Goal: Task Accomplishment & Management: Complete application form

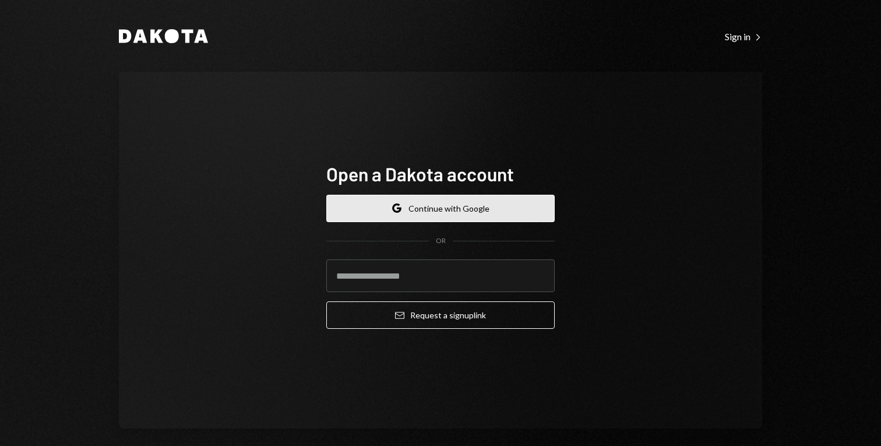
click at [545, 208] on button "Google Continue with Google" at bounding box center [440, 208] width 228 height 27
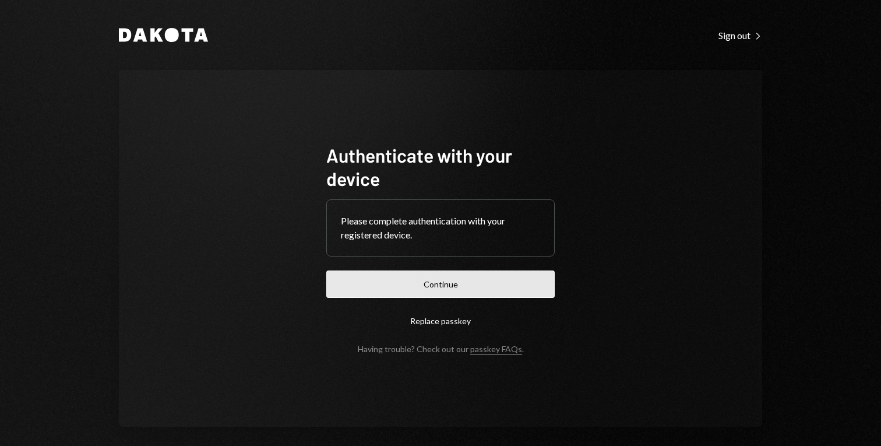
click at [476, 293] on button "Continue" at bounding box center [440, 283] width 228 height 27
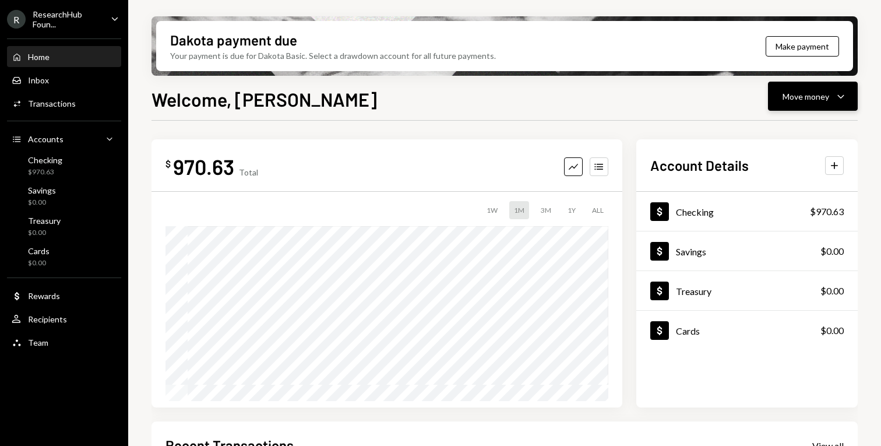
click at [808, 98] on div "Move money" at bounding box center [805, 96] width 47 height 12
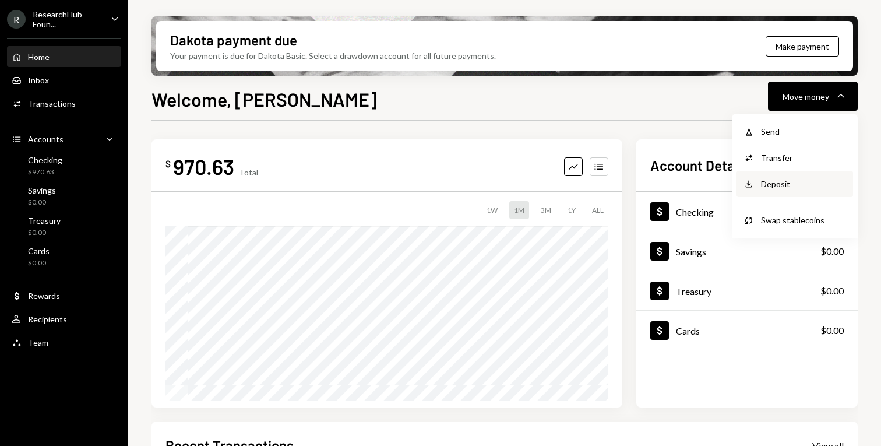
click at [775, 192] on div "Deposit Deposit" at bounding box center [794, 184] width 116 height 26
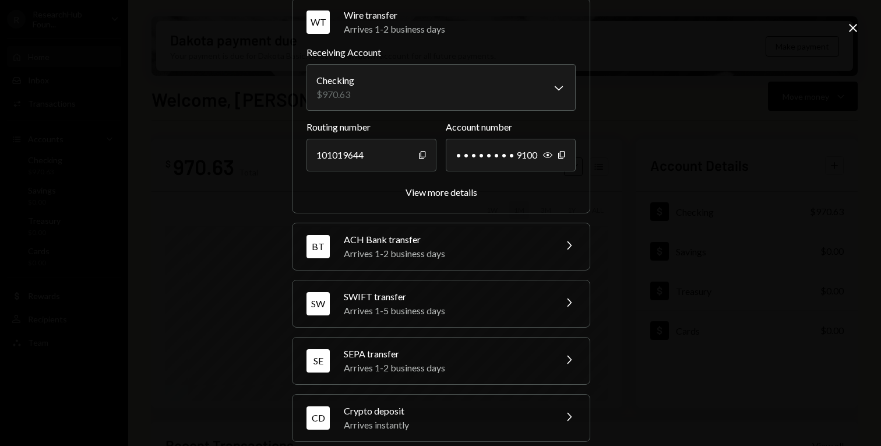
scroll to position [66, 0]
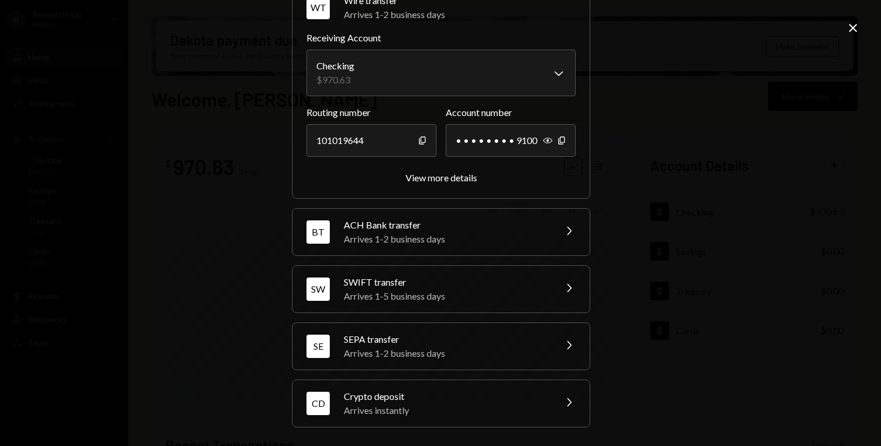
click at [373, 421] on div "CD Crypto deposit Arrives instantly Chevron Right" at bounding box center [440, 403] width 297 height 47
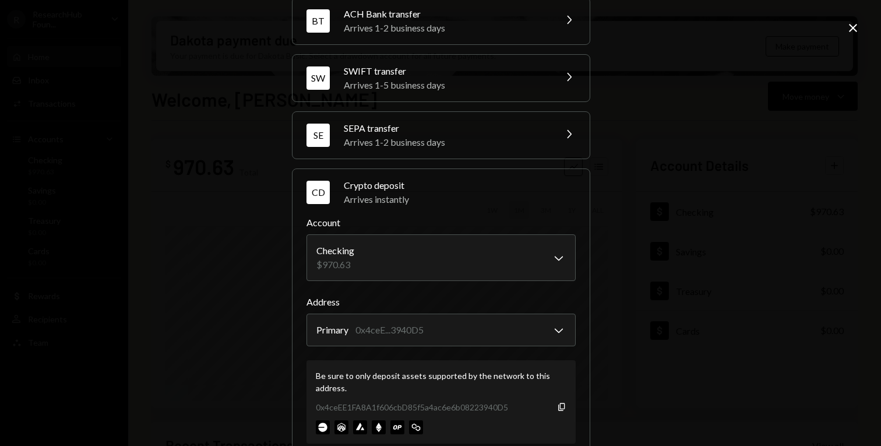
scroll to position [140, 0]
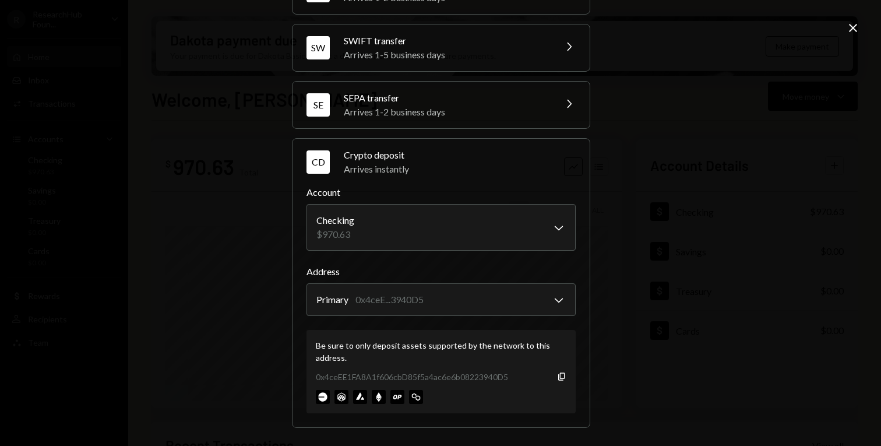
click at [556, 370] on div "0x4ceEE1FA8A1f606cbD85f5a4ac6e6b08223940D5 Copy" at bounding box center [441, 376] width 250 height 12
click at [557, 372] on icon "Copy" at bounding box center [561, 376] width 9 height 9
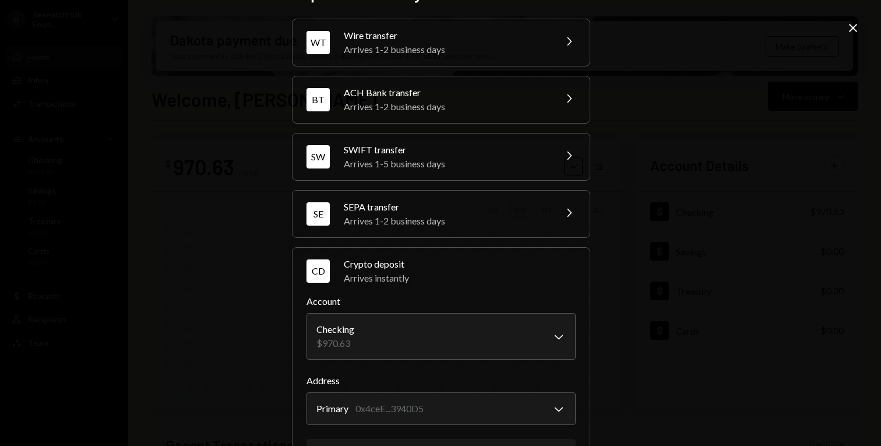
scroll to position [0, 0]
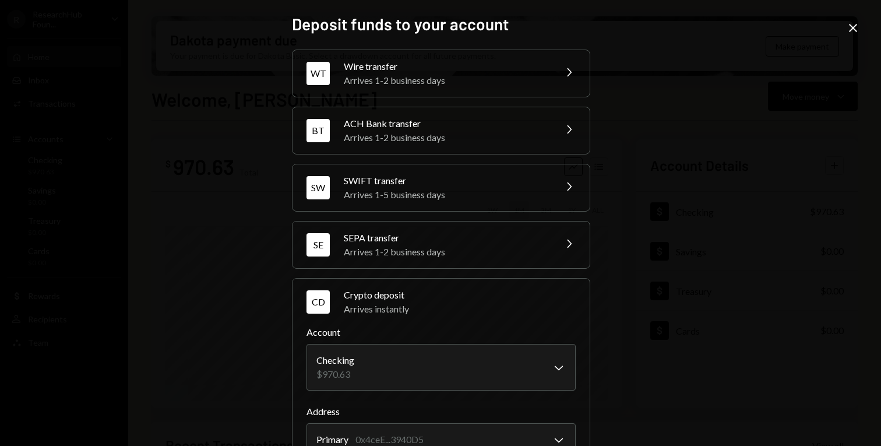
click at [847, 27] on icon "Close" at bounding box center [853, 28] width 14 height 14
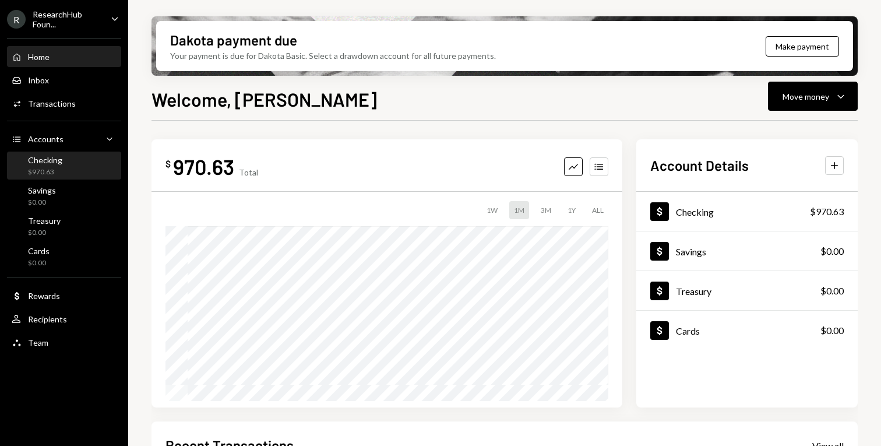
click at [49, 166] on div "Checking $970.63" at bounding box center [45, 166] width 34 height 22
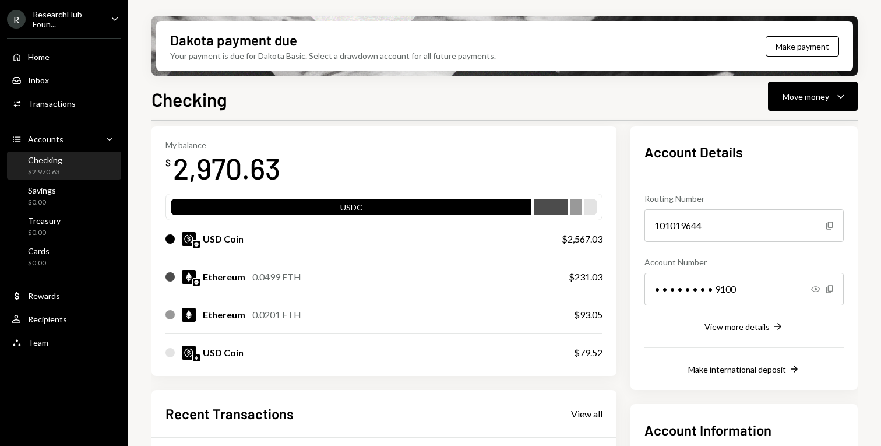
scroll to position [15, 0]
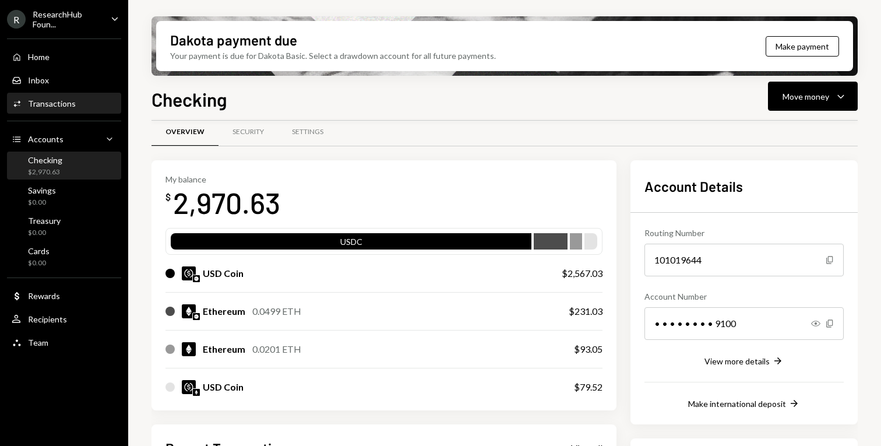
click at [34, 108] on div "Transactions" at bounding box center [52, 103] width 48 height 10
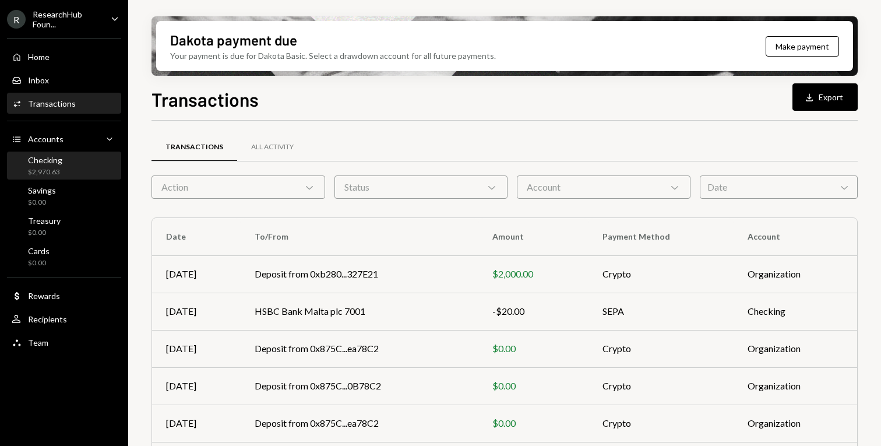
click at [65, 153] on div "Checking $2,970.63" at bounding box center [64, 166] width 105 height 27
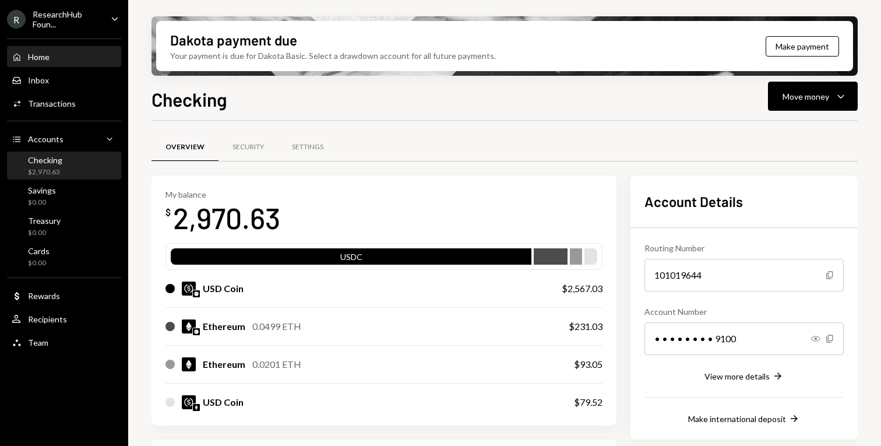
click at [43, 54] on div "Home" at bounding box center [39, 57] width 22 height 10
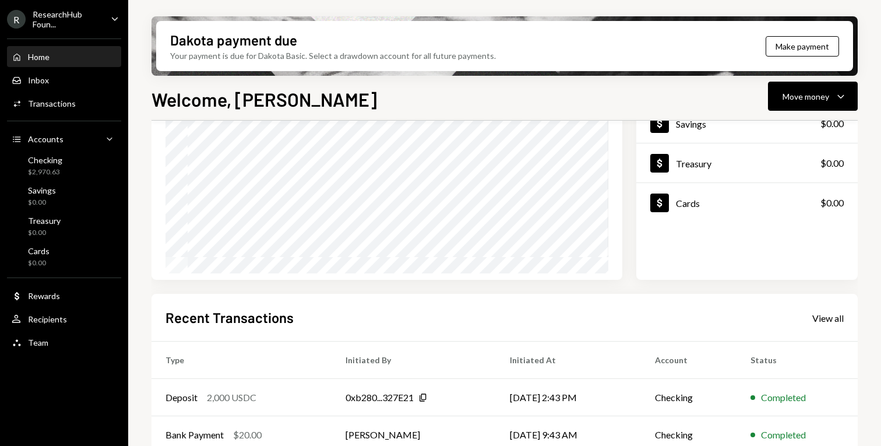
scroll to position [256, 0]
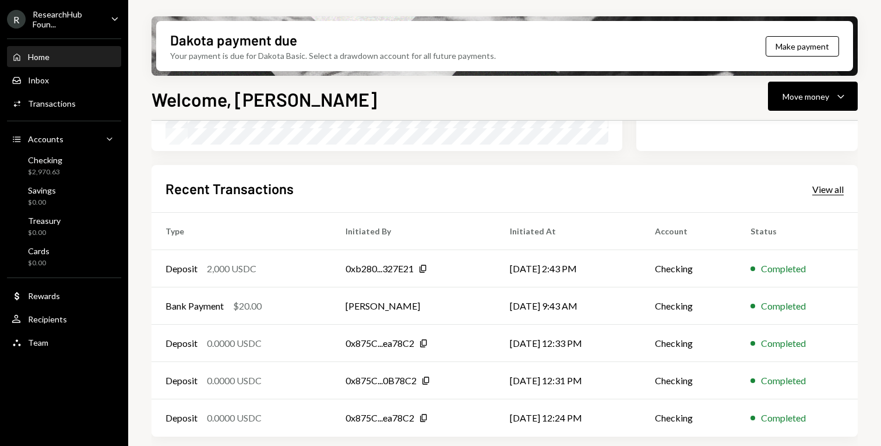
click at [828, 187] on div "View all" at bounding box center [827, 189] width 31 height 12
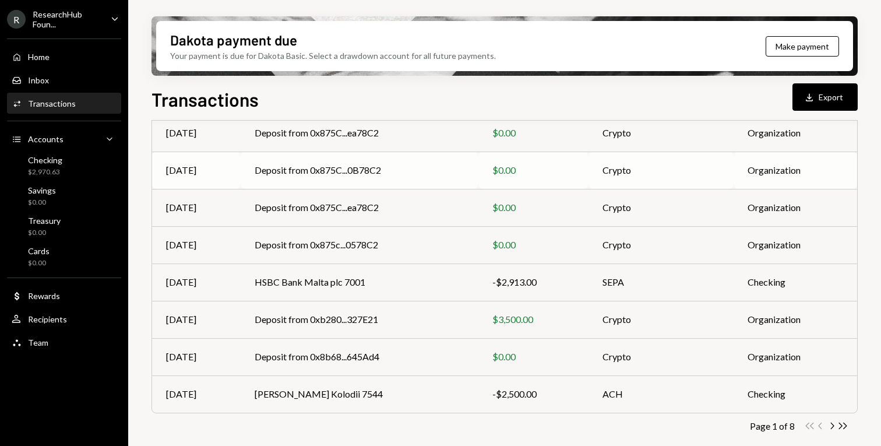
scroll to position [218, 0]
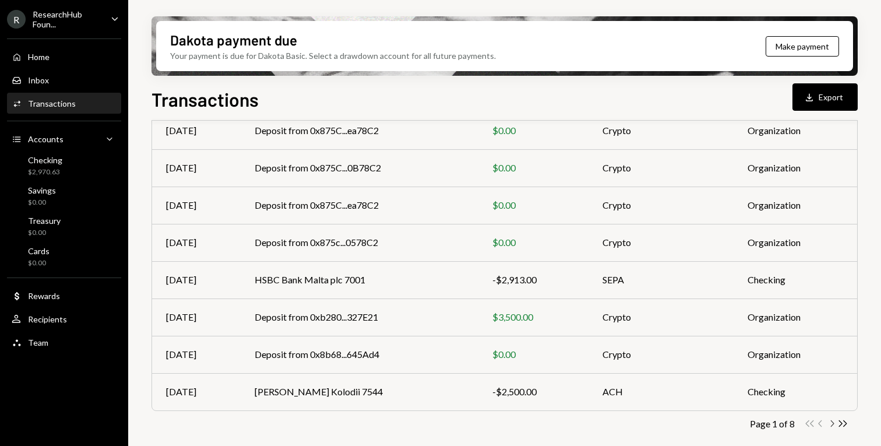
click at [831, 422] on icon "Chevron Right" at bounding box center [831, 423] width 11 height 11
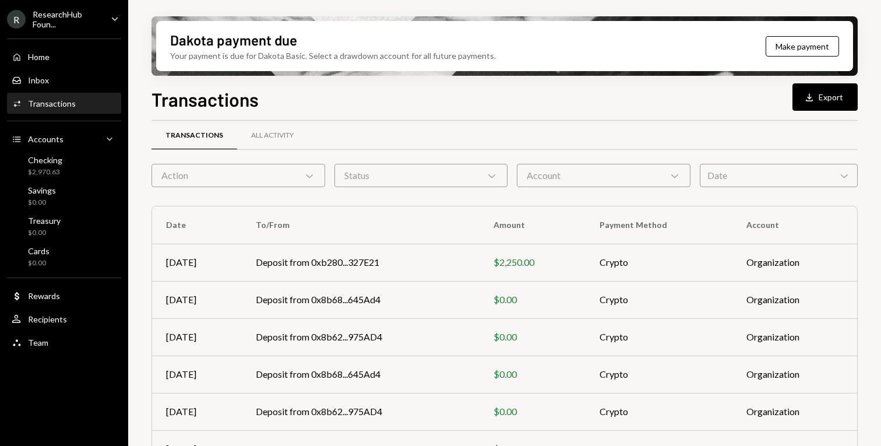
scroll to position [0, 0]
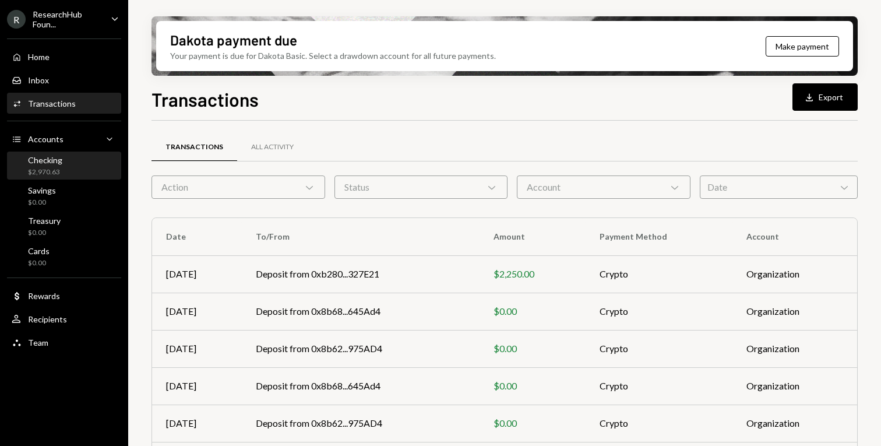
click at [47, 154] on div "Checking $2,970.63" at bounding box center [64, 166] width 105 height 27
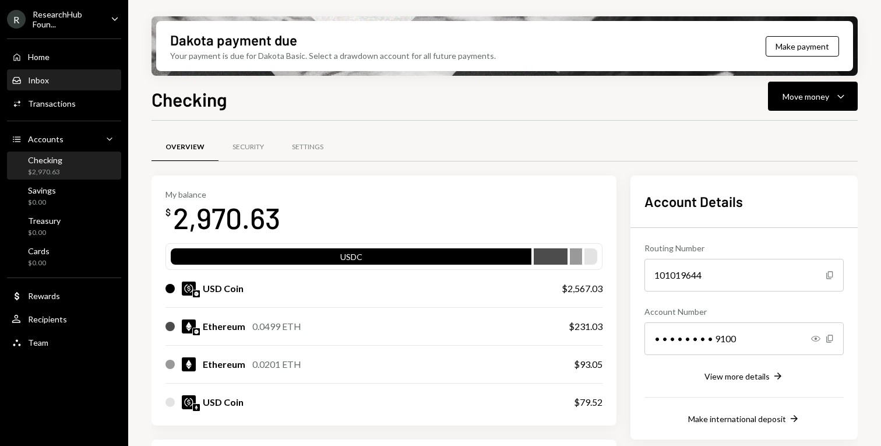
click at [55, 87] on div "Inbox Inbox" at bounding box center [64, 80] width 105 height 20
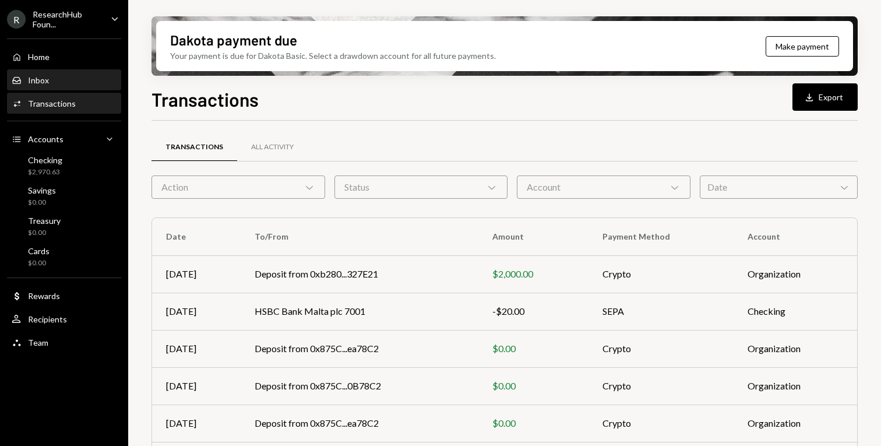
click at [48, 80] on div "Inbox" at bounding box center [38, 80] width 21 height 10
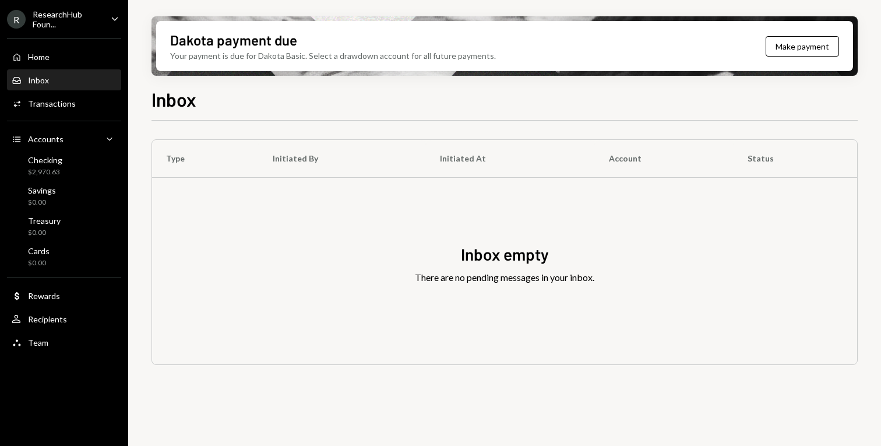
click at [48, 43] on div "Home Home Inbox Inbox Activities Transactions Accounts Accounts Caret Down Chec…" at bounding box center [64, 192] width 128 height 323
click at [45, 52] on div "Home Home" at bounding box center [31, 57] width 38 height 10
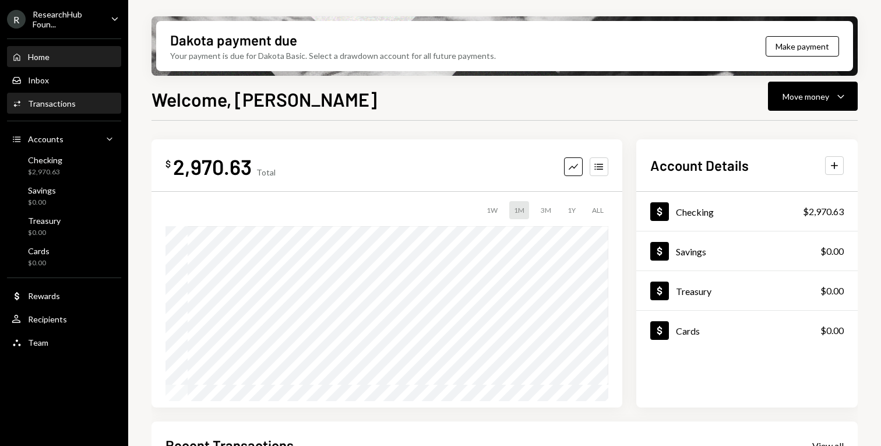
click at [60, 98] on div "Transactions" at bounding box center [52, 103] width 48 height 10
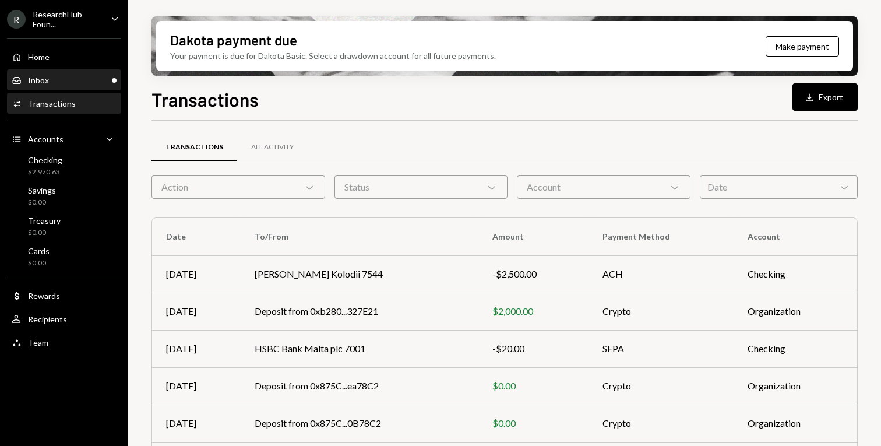
click at [81, 83] on div "Inbox Inbox" at bounding box center [64, 80] width 105 height 10
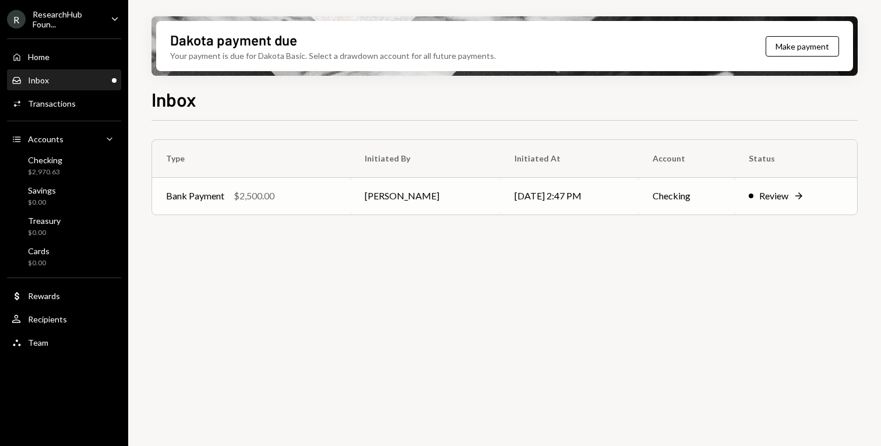
click at [792, 204] on td "Review Right Arrow" at bounding box center [795, 195] width 122 height 37
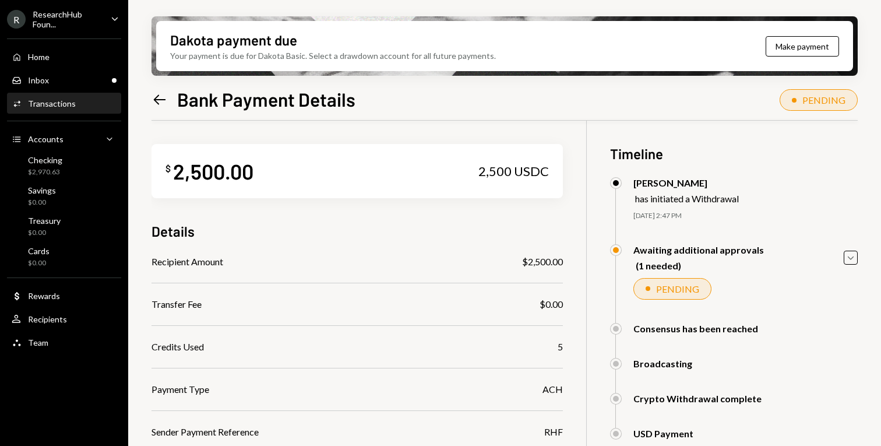
scroll to position [195, 0]
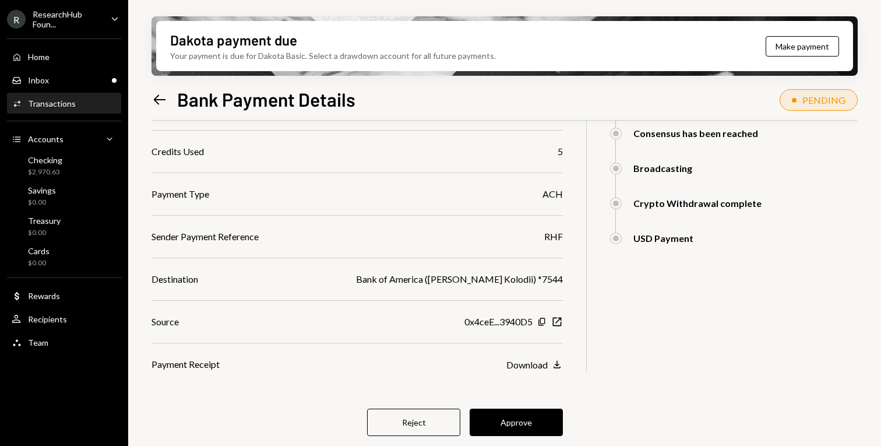
click at [530, 403] on div "$ 2,500.00 2,500 USDC Details Recipient Amount $2,500.00 Transfer Fee $0.00 Cre…" at bounding box center [356, 198] width 411 height 547
click at [517, 422] on button "Approve" at bounding box center [515, 421] width 93 height 27
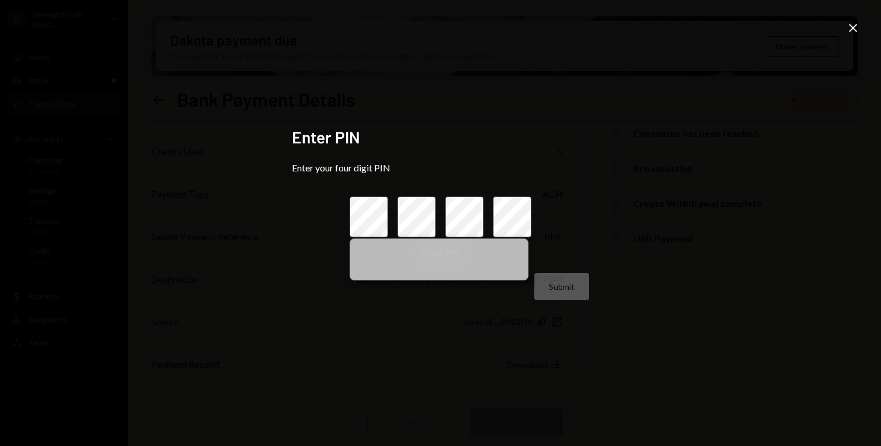
click at [853, 27] on icon at bounding box center [853, 28] width 8 height 8
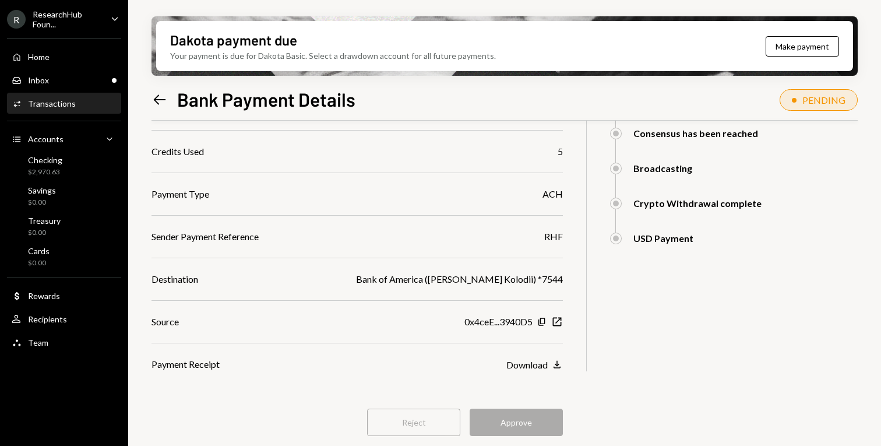
click at [503, 423] on div "Reject Approve" at bounding box center [356, 421] width 411 height 27
click at [76, 86] on div "Inbox Inbox" at bounding box center [64, 80] width 105 height 20
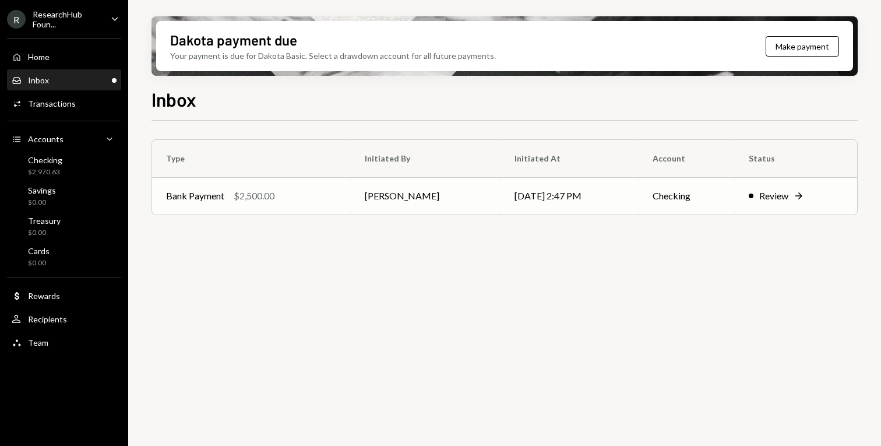
click at [470, 195] on td "[PERSON_NAME]" at bounding box center [426, 195] width 150 height 37
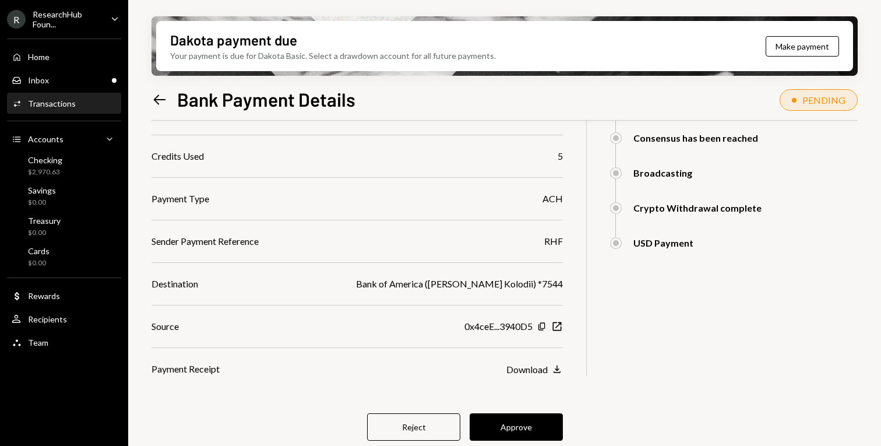
scroll to position [195, 0]
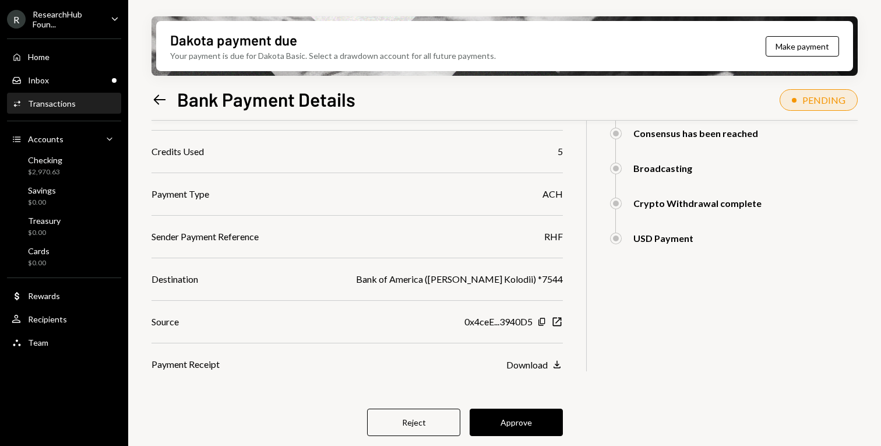
click at [516, 439] on div "$ 2,500.00 2,500 USDC Details Recipient Amount $2,500.00 Transfer Fee $0.00 Cre…" at bounding box center [356, 198] width 411 height 547
click at [524, 421] on button "Approve" at bounding box center [515, 421] width 93 height 27
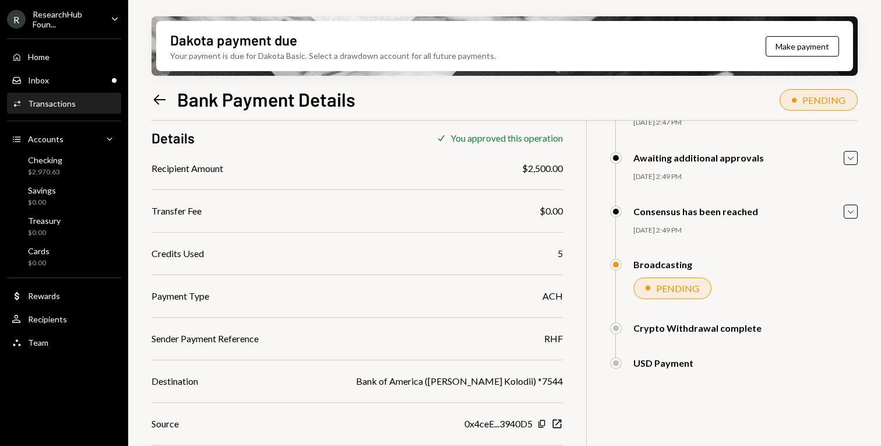
scroll to position [93, 0]
